Goal: Register for event/course

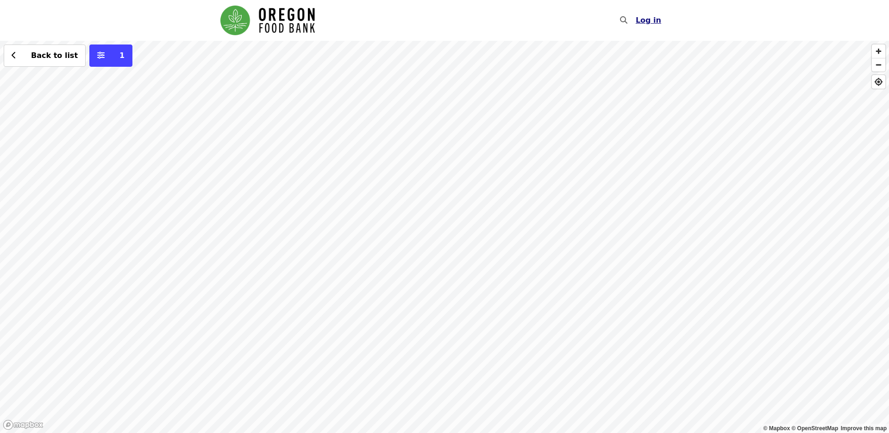
click at [650, 19] on span "Log in" at bounding box center [648, 20] width 25 height 9
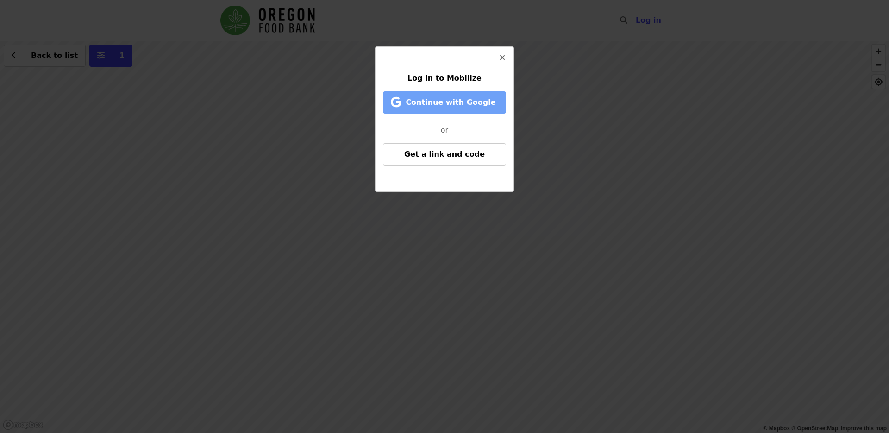
click at [459, 104] on span "Continue with Google" at bounding box center [451, 102] width 90 height 9
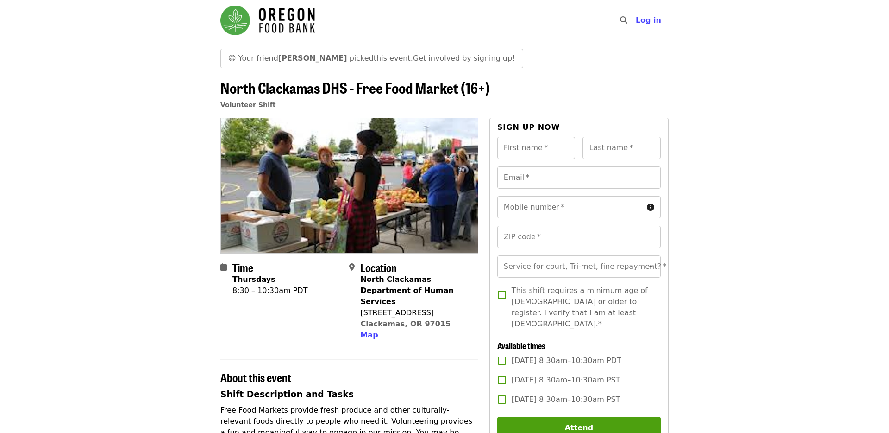
click at [252, 105] on span "Volunteer Shift" at bounding box center [248, 104] width 56 height 7
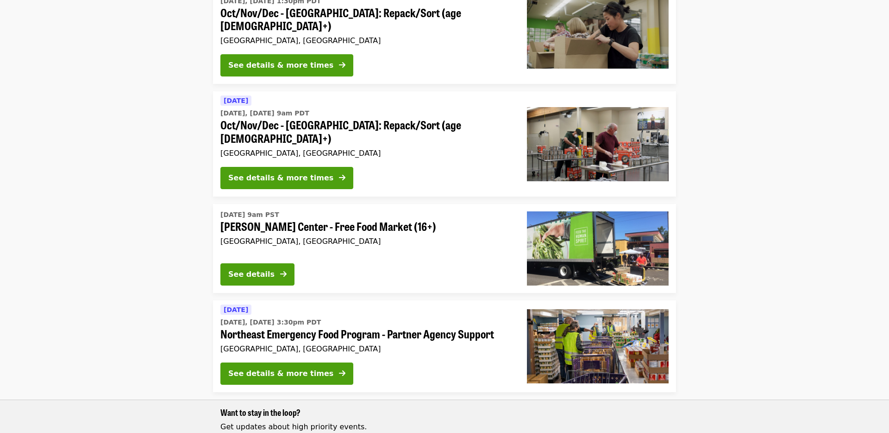
scroll to position [394, 0]
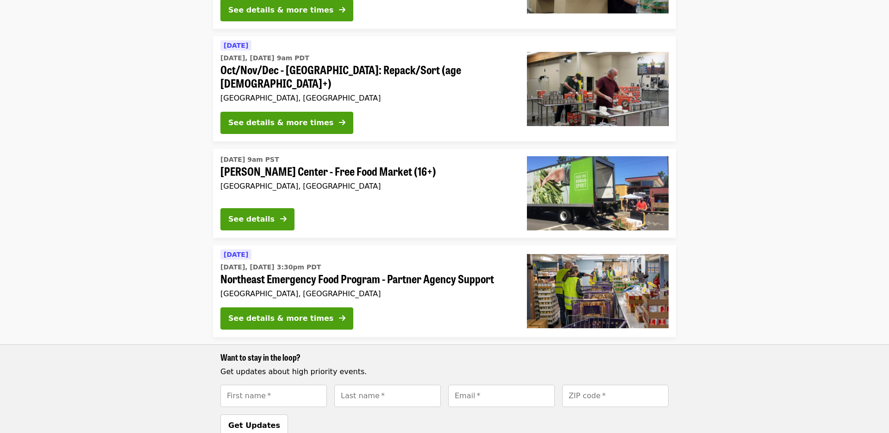
click at [402, 272] on span "Northeast Emergency Food Program - Partner Agency Support" at bounding box center [366, 278] width 292 height 13
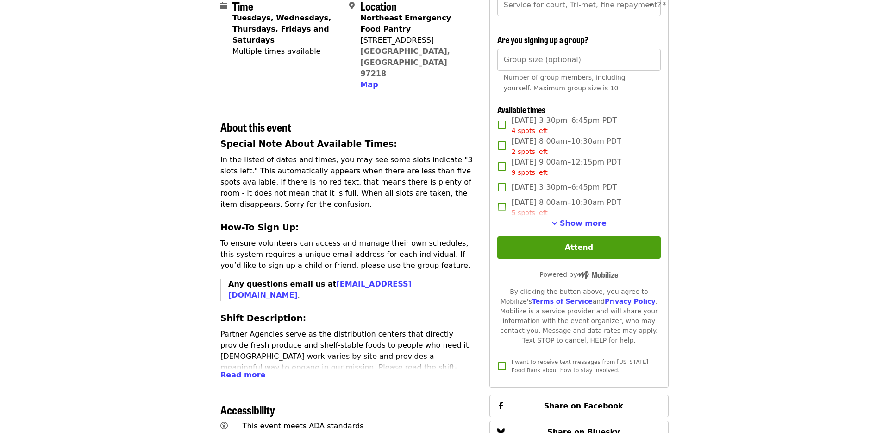
scroll to position [230, 0]
click at [229, 371] on span "Read more" at bounding box center [242, 375] width 45 height 9
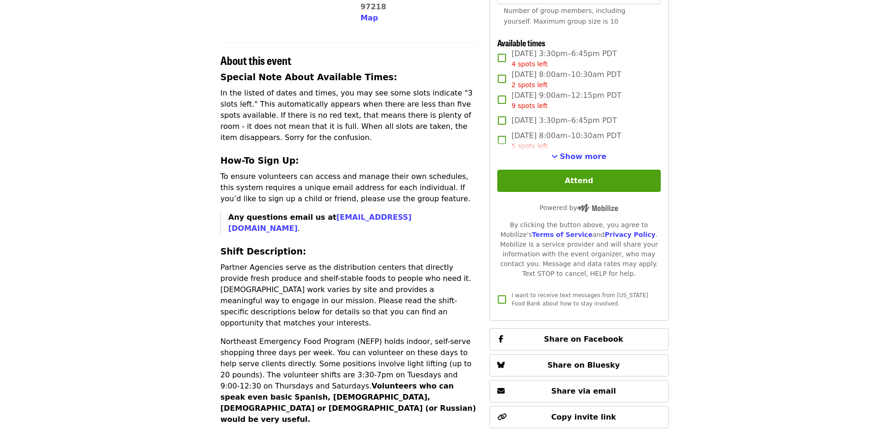
scroll to position [295, 0]
